Goal: Task Accomplishment & Management: Complete application form

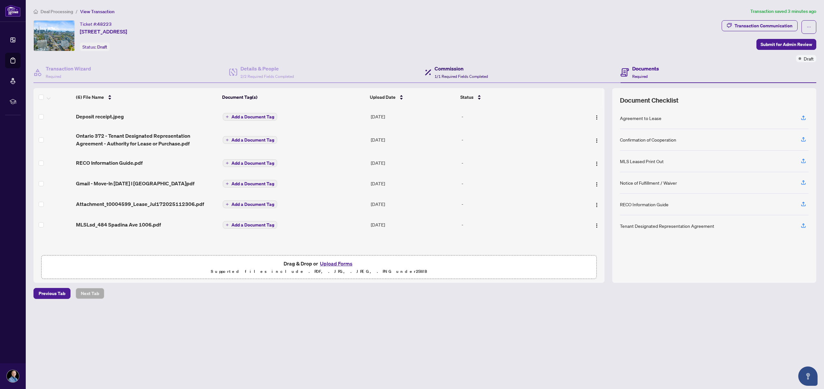
click at [455, 72] on div "Commission 1/1 Required Fields Completed" at bounding box center [460, 72] width 53 height 15
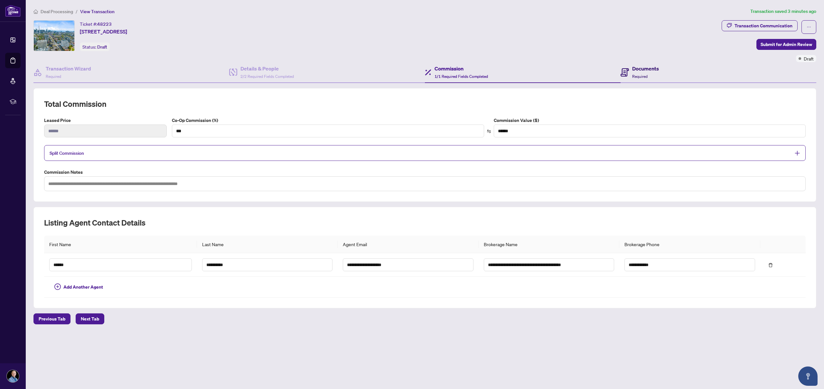
click at [633, 70] on h4 "Documents" at bounding box center [645, 69] width 27 height 8
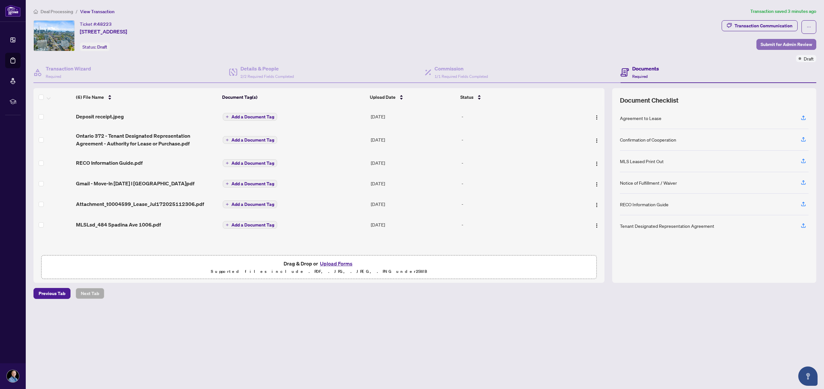
click at [776, 42] on span "Submit for Admin Review" at bounding box center [785, 44] width 51 height 10
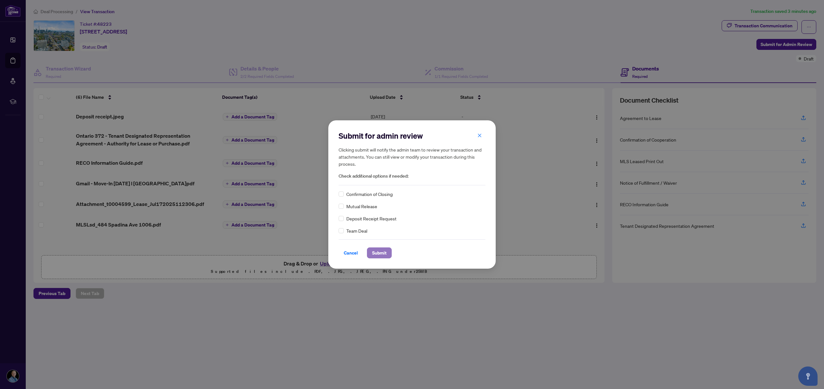
click at [378, 253] on span "Submit" at bounding box center [379, 253] width 14 height 10
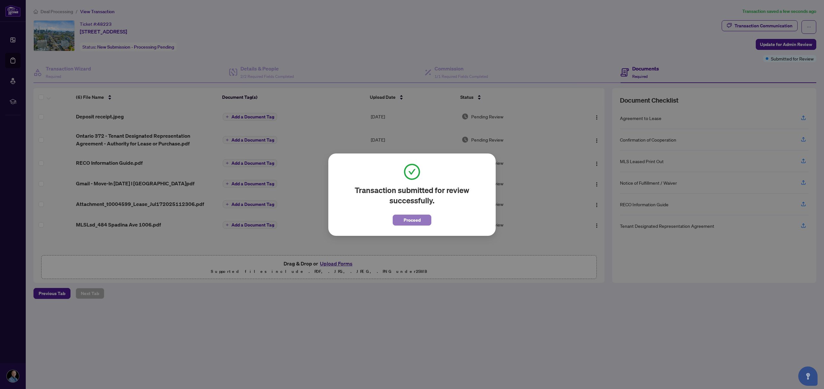
click at [404, 216] on span "Proceed" at bounding box center [411, 220] width 17 height 10
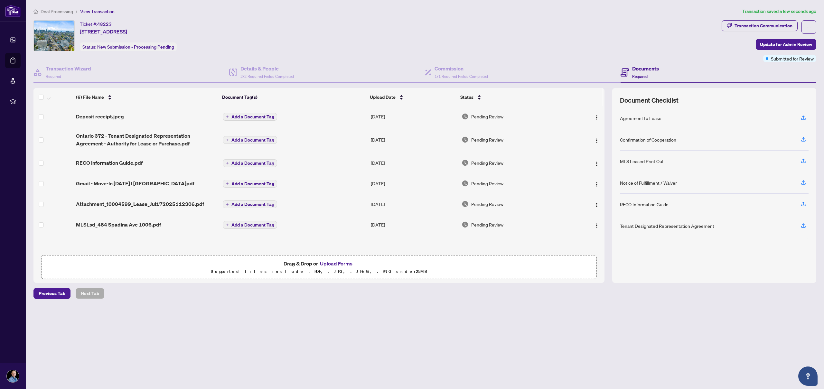
click at [264, 23] on div "Ticket #: 48223 [STREET_ADDRESS] Status: New Submission - Processing Pending" at bounding box center [375, 35] width 685 height 31
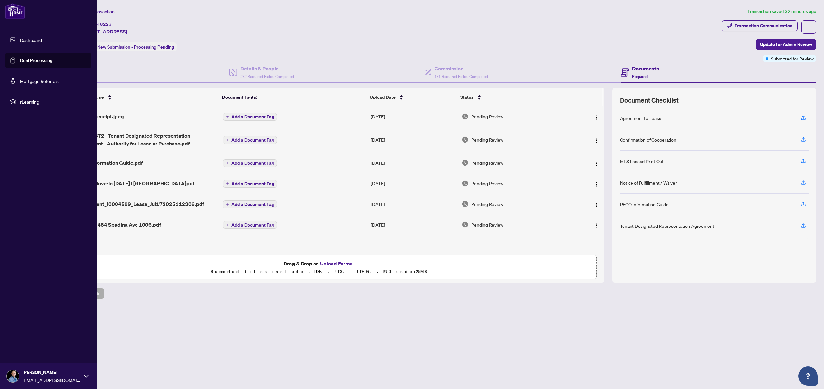
click at [36, 60] on link "Deal Processing" at bounding box center [36, 61] width 32 height 6
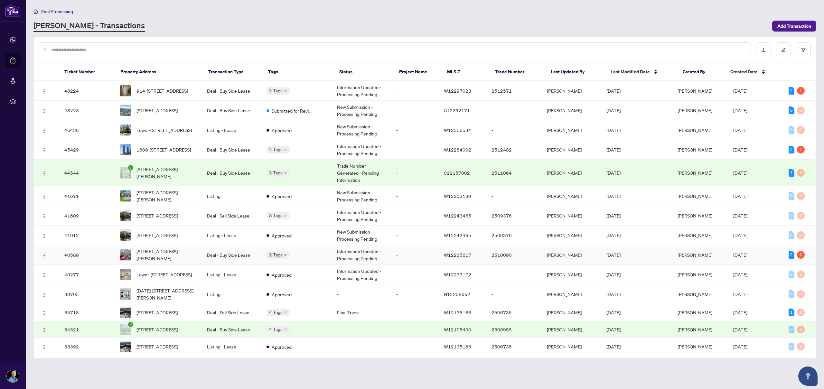
click at [174, 255] on span "[STREET_ADDRESS][PERSON_NAME]" at bounding box center [166, 255] width 60 height 14
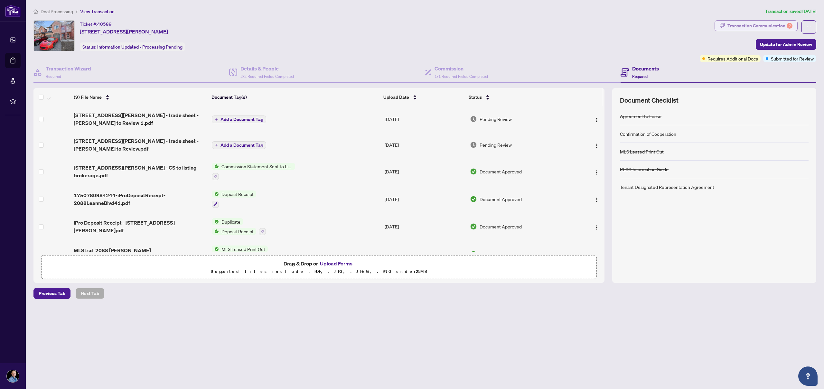
click at [787, 24] on div "2" at bounding box center [789, 26] width 6 height 6
type textarea "**********"
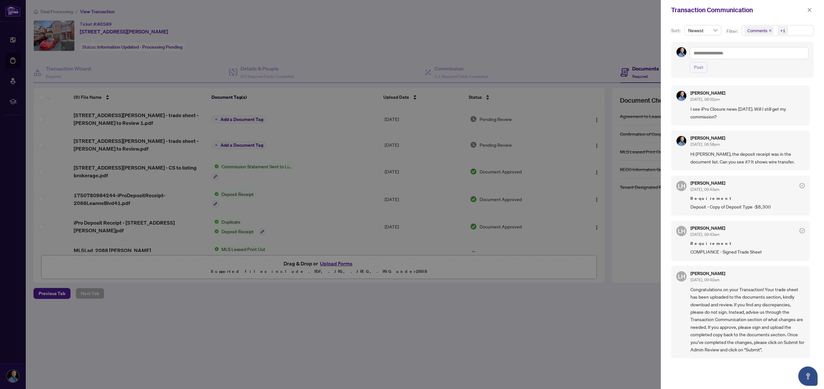
drag, startPoint x: 806, startPoint y: 10, endPoint x: 803, endPoint y: 11, distance: 3.8
click at [806, 10] on button "button" at bounding box center [809, 10] width 8 height 8
